Goal: Information Seeking & Learning: Learn about a topic

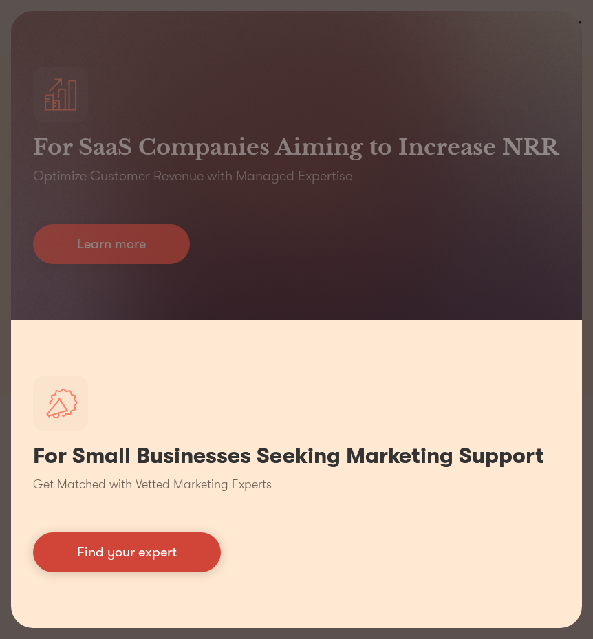
click at [144, 545] on link "Find your expert" at bounding box center [127, 552] width 188 height 40
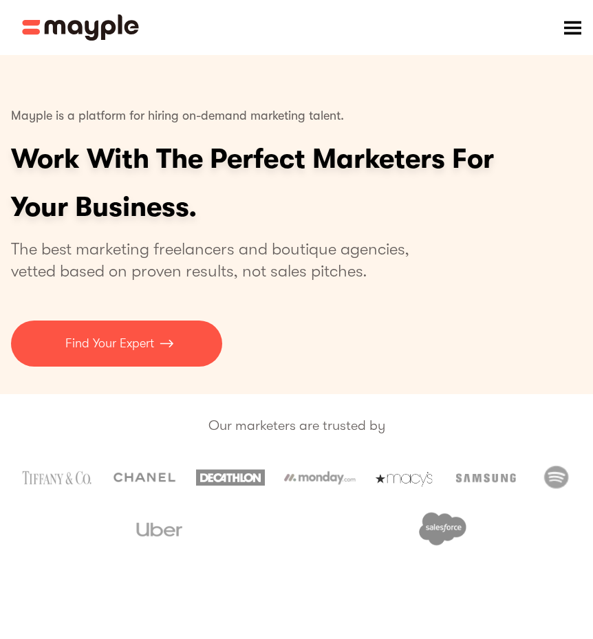
click at [582, 30] on div "menu" at bounding box center [571, 27] width 41 height 41
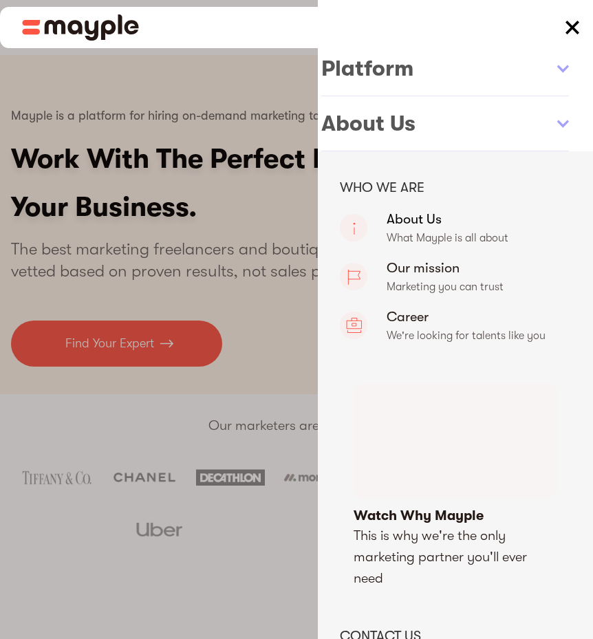
click at [412, 220] on link "About Us" at bounding box center [455, 228] width 231 height 41
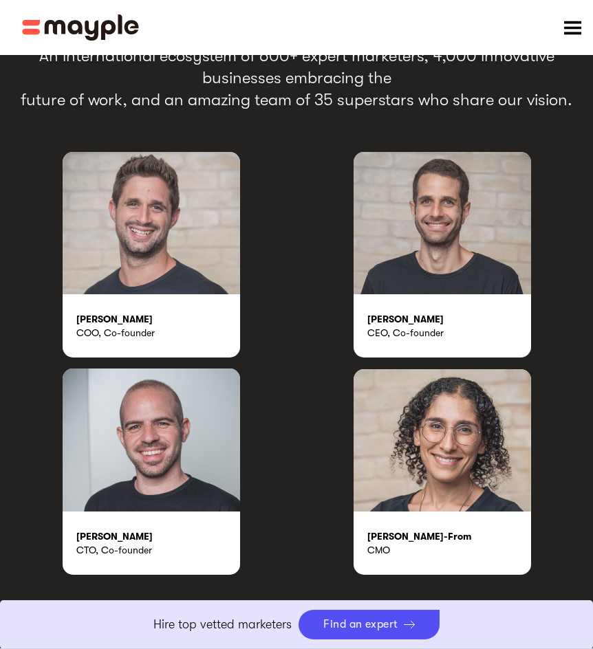
scroll to position [2957, 0]
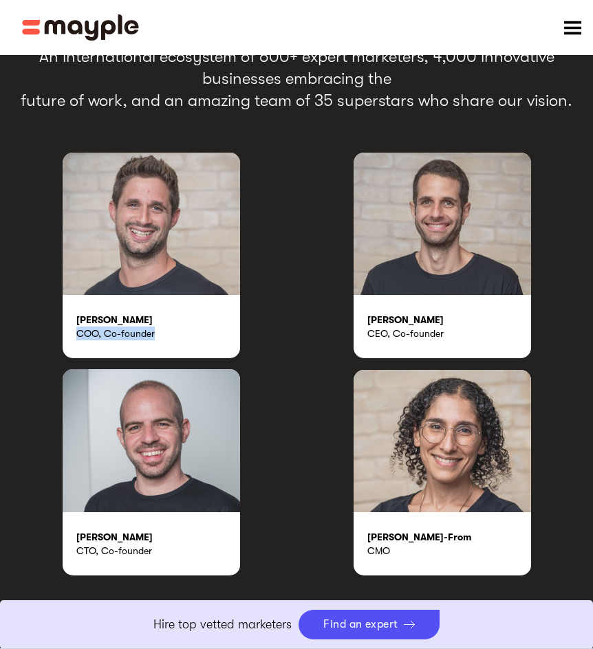
drag, startPoint x: 75, startPoint y: 331, endPoint x: 155, endPoint y: 343, distance: 81.3
click at [155, 343] on div "Omer Farkash COO, Co-founder" at bounding box center [151, 326] width 177 height 63
click at [375, 549] on div "CMO" at bounding box center [449, 551] width 164 height 14
click at [408, 538] on div "Rakefet Yacoby-From" at bounding box center [449, 537] width 164 height 14
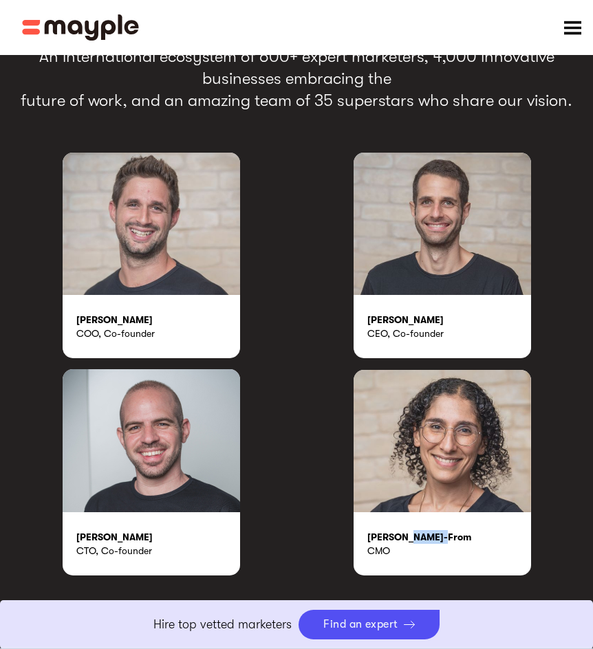
click at [408, 538] on div "Rakefet Yacoby-From" at bounding box center [449, 537] width 164 height 14
click at [411, 536] on div "Rakefet Yacoby-From" at bounding box center [449, 537] width 164 height 14
click at [440, 470] on img at bounding box center [441, 441] width 177 height 142
click at [377, 534] on div "Rakefet Yacoby-From" at bounding box center [449, 537] width 164 height 14
drag, startPoint x: 384, startPoint y: 556, endPoint x: 393, endPoint y: 540, distance: 18.5
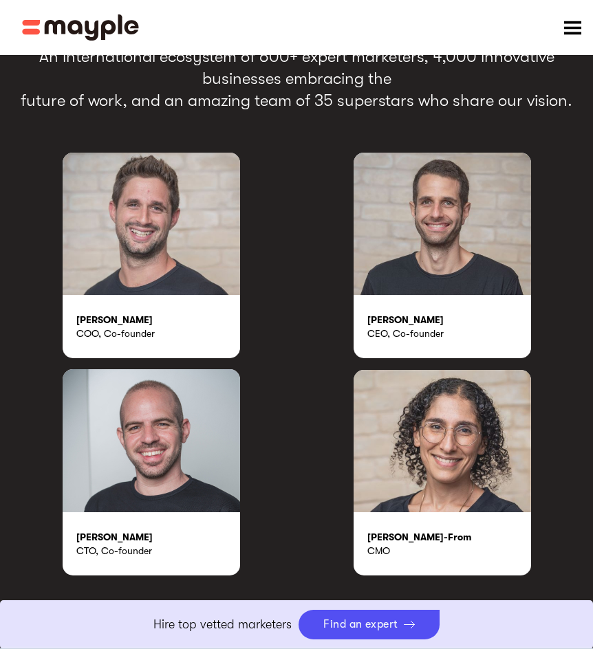
click at [384, 556] on div "CMO" at bounding box center [449, 551] width 164 height 14
click at [394, 538] on div "Rakefet Yacoby-From" at bounding box center [449, 537] width 164 height 14
click at [395, 538] on div "Rakefet Yacoby-From" at bounding box center [449, 537] width 164 height 14
copy div "Rakefet Yacoby-From"
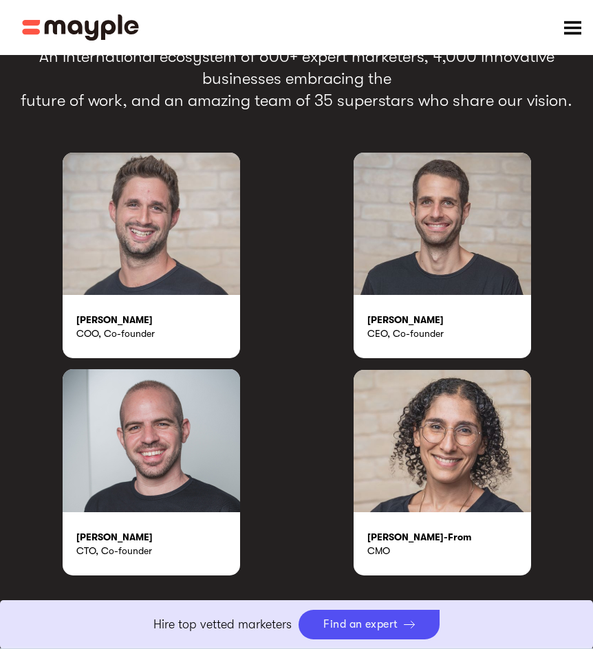
click at [292, 485] on div "Omer Farkash COO, Co-founder Elad Donsky CEO, Co-founder Alon Diamant CTO, Co-f…" at bounding box center [296, 364] width 571 height 423
click at [114, 551] on div "CTO, Co-founder" at bounding box center [158, 551] width 164 height 14
click at [79, 547] on div "CTO, Co-founder" at bounding box center [158, 551] width 164 height 14
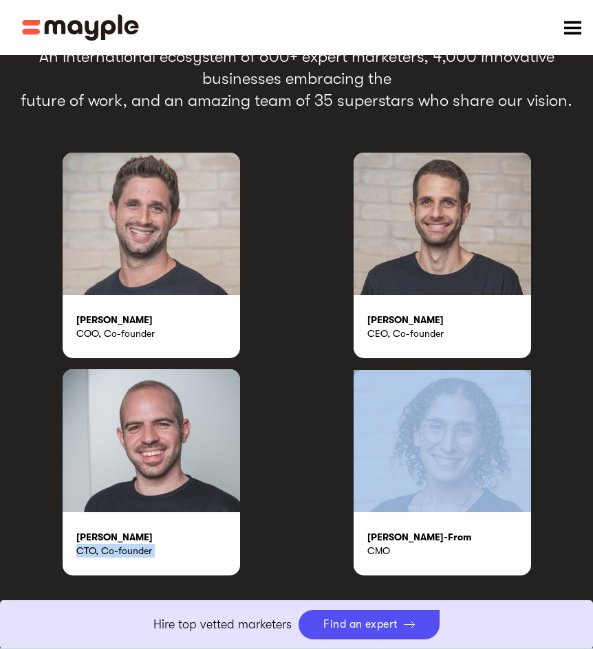
click at [79, 547] on div "CTO, Co-founder" at bounding box center [158, 551] width 164 height 14
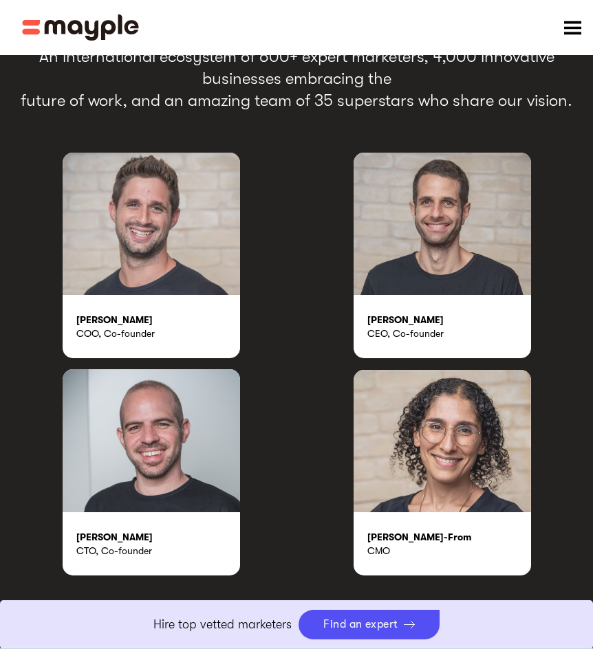
click at [418, 338] on div "CEO, Co-founder" at bounding box center [449, 334] width 164 height 14
click at [418, 335] on div "CEO, Co-founder" at bounding box center [449, 334] width 164 height 14
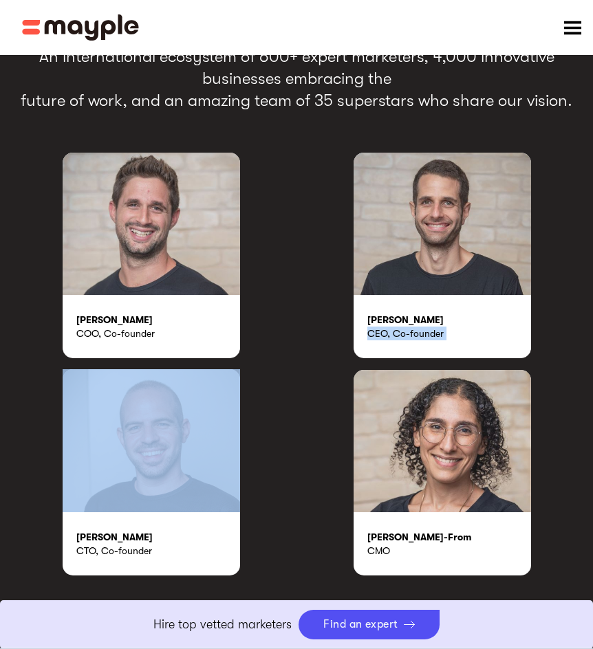
click at [418, 335] on div "CEO, Co-founder" at bounding box center [449, 334] width 164 height 14
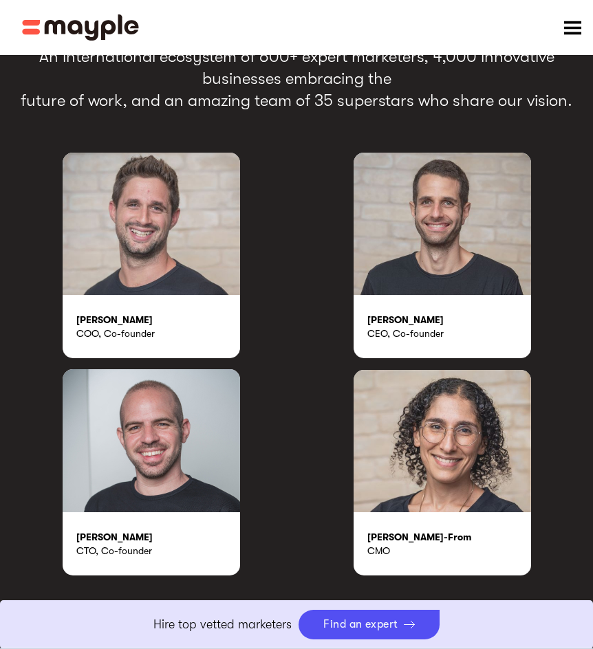
click at [124, 335] on div "COO, Co-founder" at bounding box center [158, 334] width 164 height 14
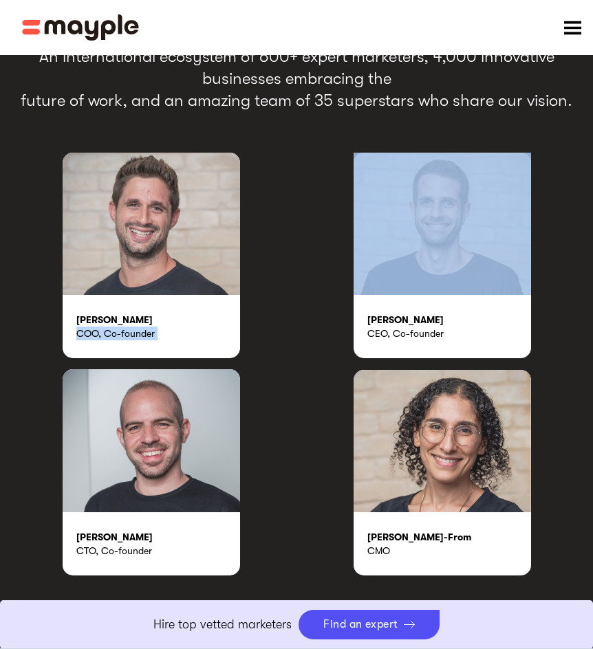
click at [124, 335] on div "COO, Co-founder" at bounding box center [158, 334] width 164 height 14
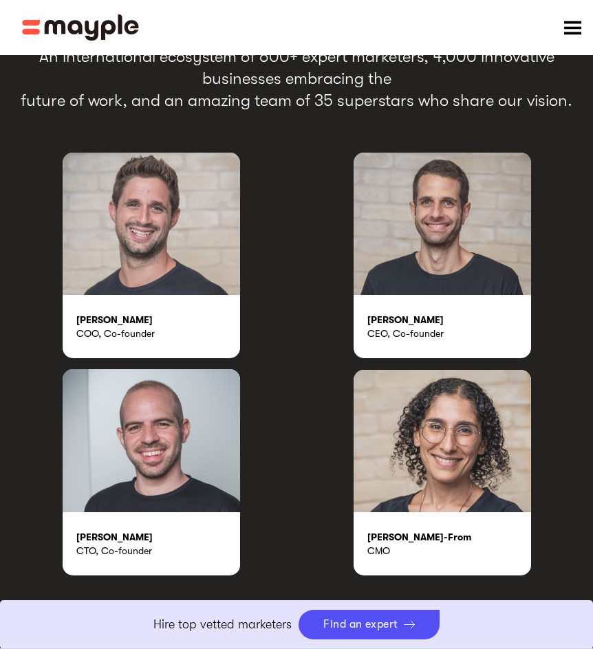
click at [270, 214] on div "Omer Farkash COO, Co-founder Elad Donsky CEO, Co-founder Alon Diamant CTO, Co-f…" at bounding box center [296, 364] width 571 height 423
